Goal: Find specific page/section: Find specific page/section

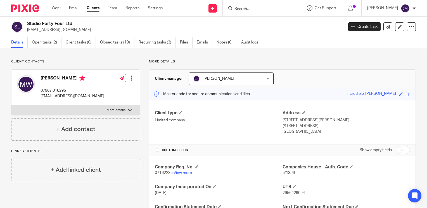
click at [279, 9] on input "Search" at bounding box center [259, 9] width 50 height 5
type input "[PERSON_NAME]"
click at [278, 23] on link at bounding box center [270, 22] width 75 height 8
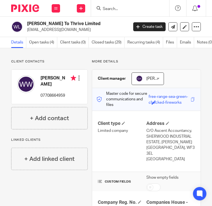
scroll to position [112, 0]
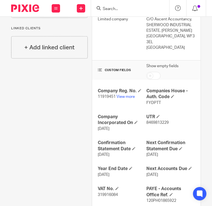
click at [106, 95] on span "11919451" at bounding box center [107, 97] width 18 height 4
copy p "11919451"
click at [146, 101] on span "FYDPTT" at bounding box center [153, 103] width 15 height 4
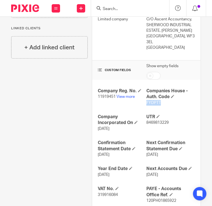
scroll to position [0, 0]
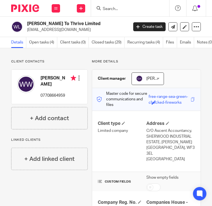
click at [118, 9] on input "Search" at bounding box center [127, 9] width 50 height 5
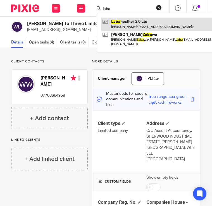
type input "laba"
click at [124, 20] on link at bounding box center [156, 24] width 111 height 13
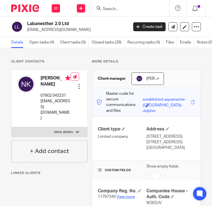
click at [122, 195] on link "View more" at bounding box center [125, 197] width 18 height 4
